Goal: Task Accomplishment & Management: Manage account settings

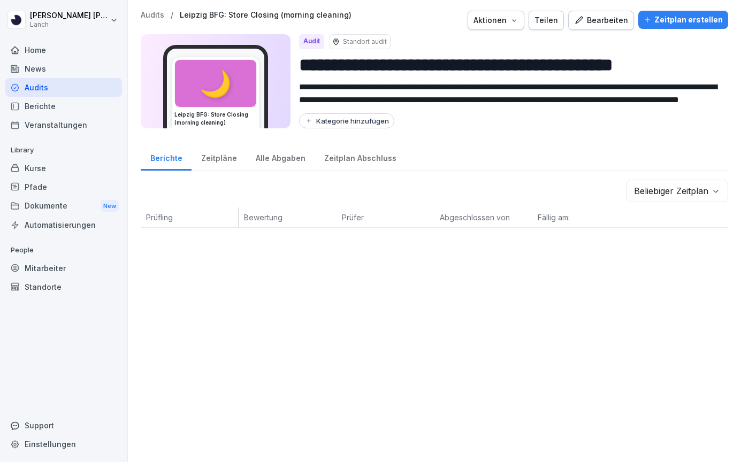
click at [595, 24] on div "Bearbeiten" at bounding box center [601, 20] width 54 height 12
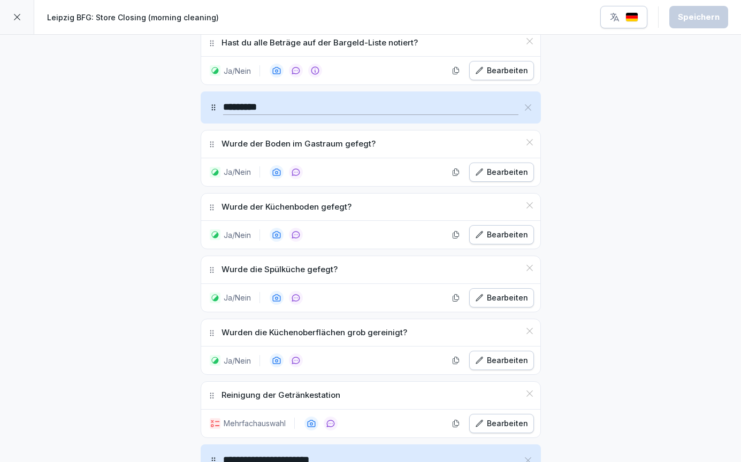
scroll to position [1751, 0]
click at [504, 417] on div "Bearbeiten" at bounding box center [501, 423] width 53 height 12
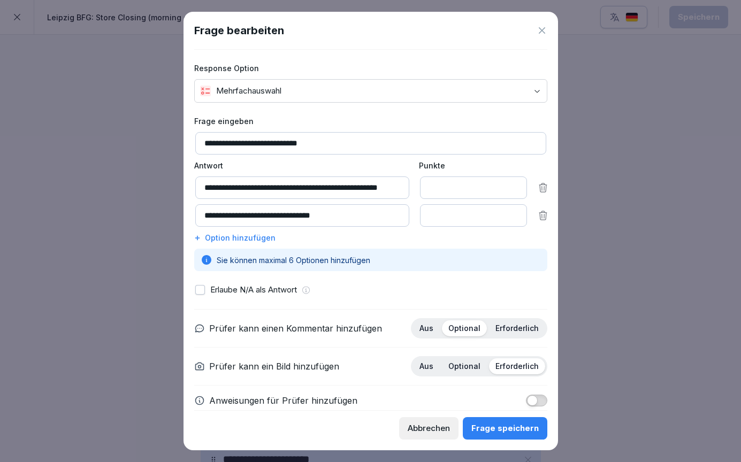
click at [541, 30] on icon at bounding box center [541, 30] width 11 height 11
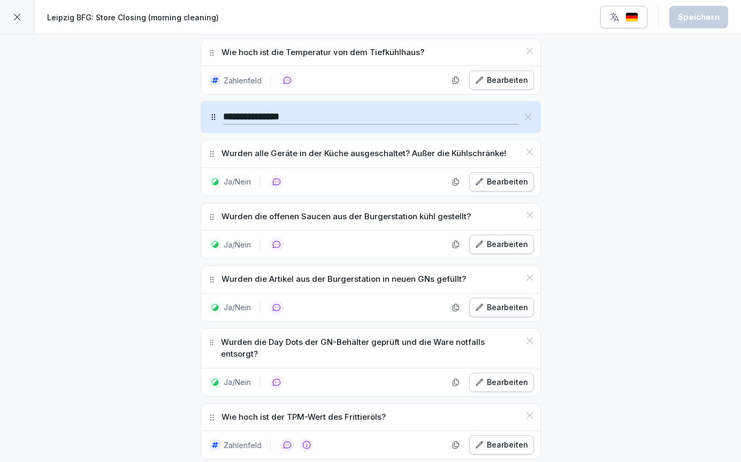
scroll to position [959, 0]
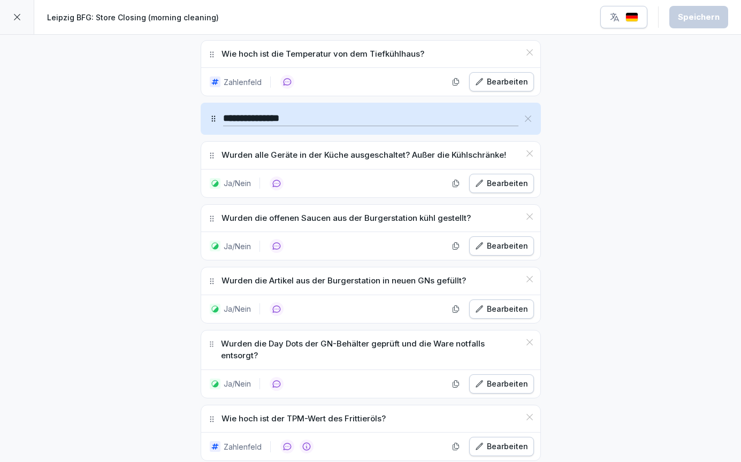
click at [503, 184] on div "Bearbeiten" at bounding box center [501, 184] width 53 height 12
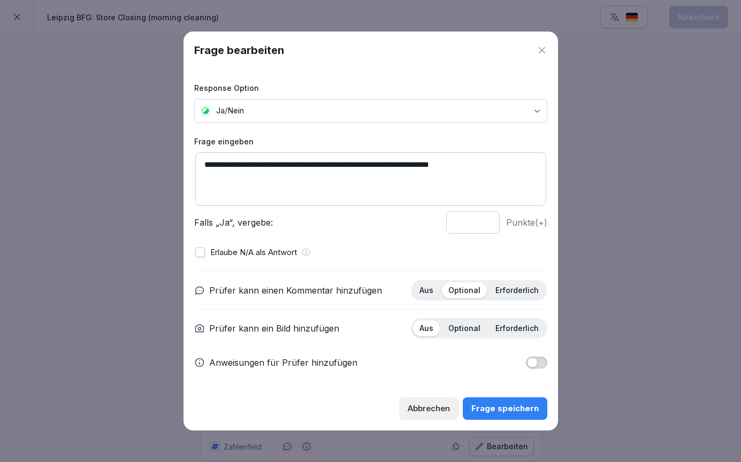
click at [541, 47] on icon at bounding box center [541, 50] width 11 height 11
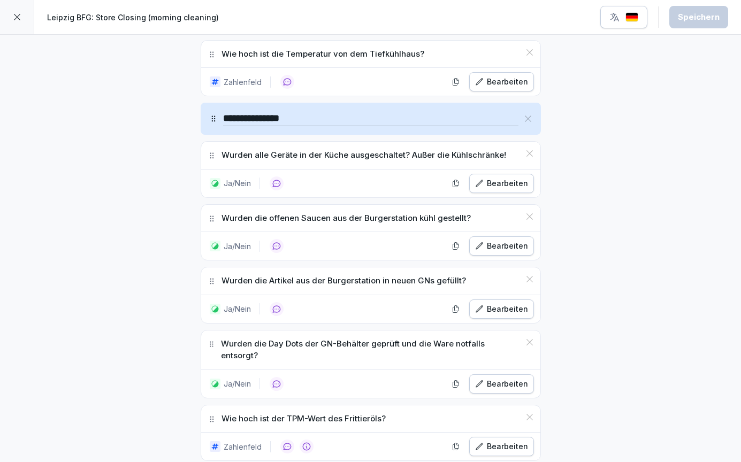
click at [16, 20] on icon at bounding box center [17, 17] width 9 height 9
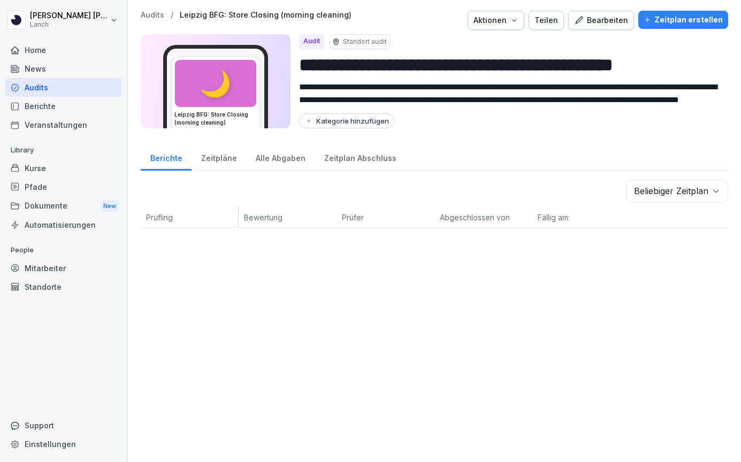
click at [42, 83] on div "Audits" at bounding box center [63, 87] width 117 height 19
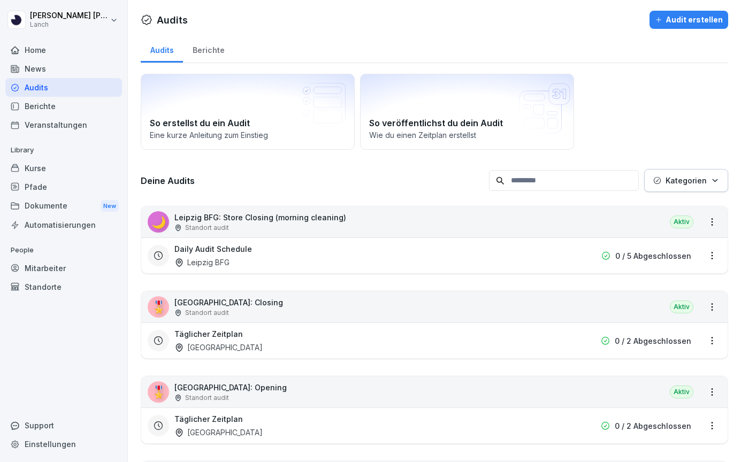
click at [521, 177] on input at bounding box center [564, 180] width 150 height 21
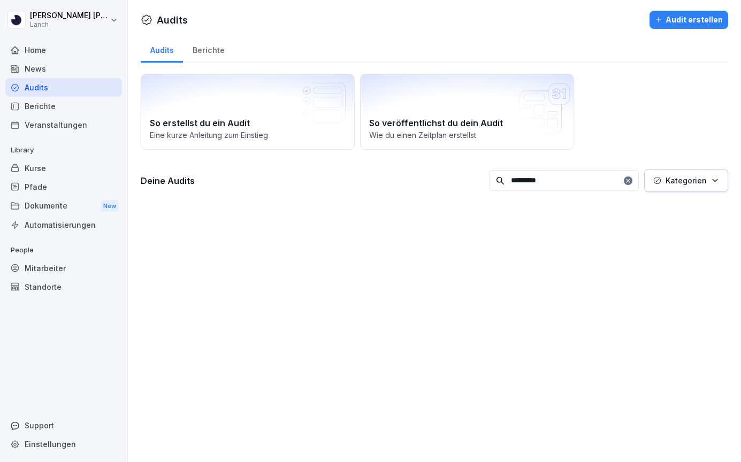
drag, startPoint x: 521, startPoint y: 177, endPoint x: 475, endPoint y: 268, distance: 102.4
click at [475, 268] on div "Audits Audit erstellen Audits Berichte So erstellst du ein Audit Eine kurze Anl…" at bounding box center [434, 231] width 613 height 462
click at [561, 184] on input "*********" at bounding box center [564, 180] width 150 height 21
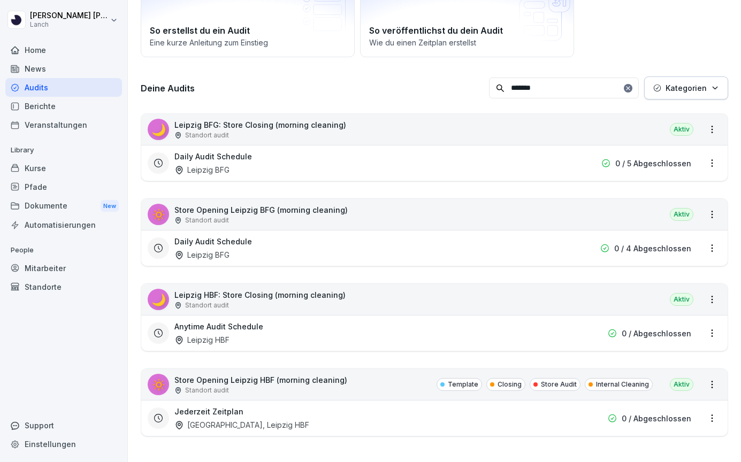
scroll to position [93, 0]
type input "*******"
click at [73, 260] on div "Mitarbeiter" at bounding box center [63, 268] width 117 height 19
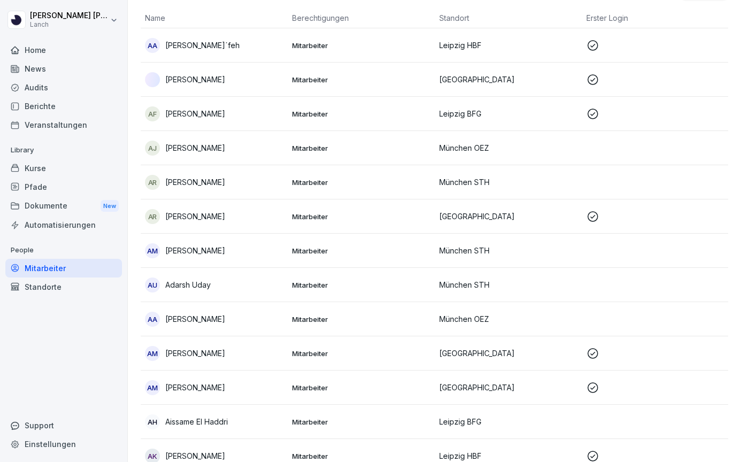
scroll to position [11, 0]
